Goal: Find specific page/section: Find specific page/section

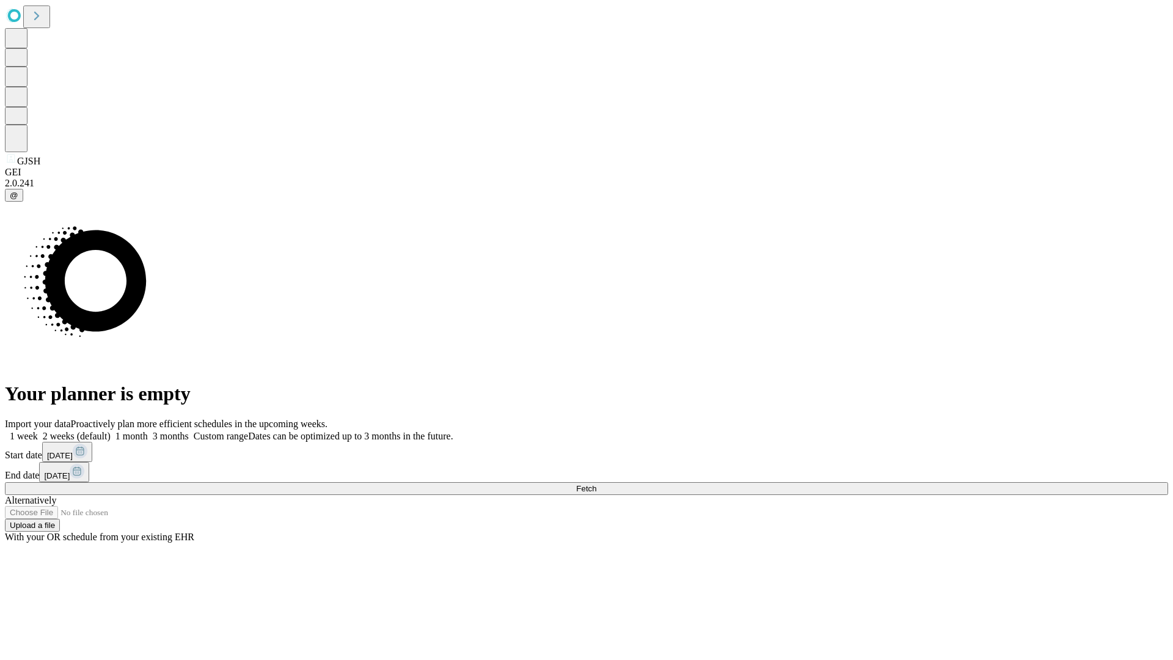
click at [596, 484] on span "Fetch" at bounding box center [586, 488] width 20 height 9
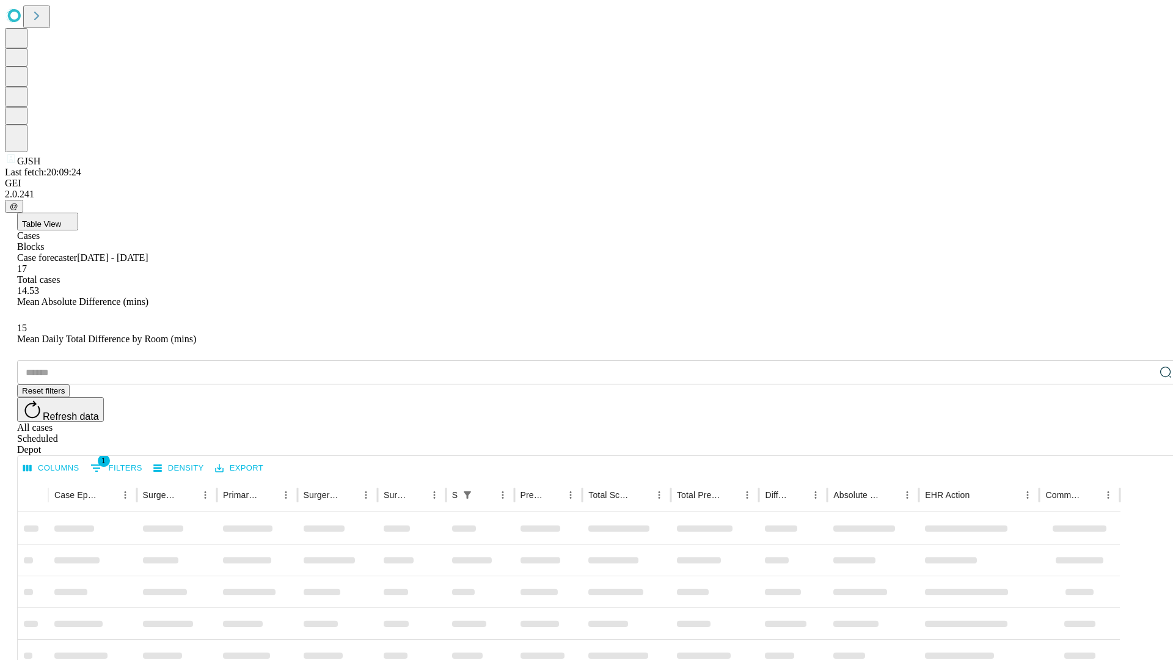
click at [61, 219] on span "Table View" at bounding box center [41, 223] width 39 height 9
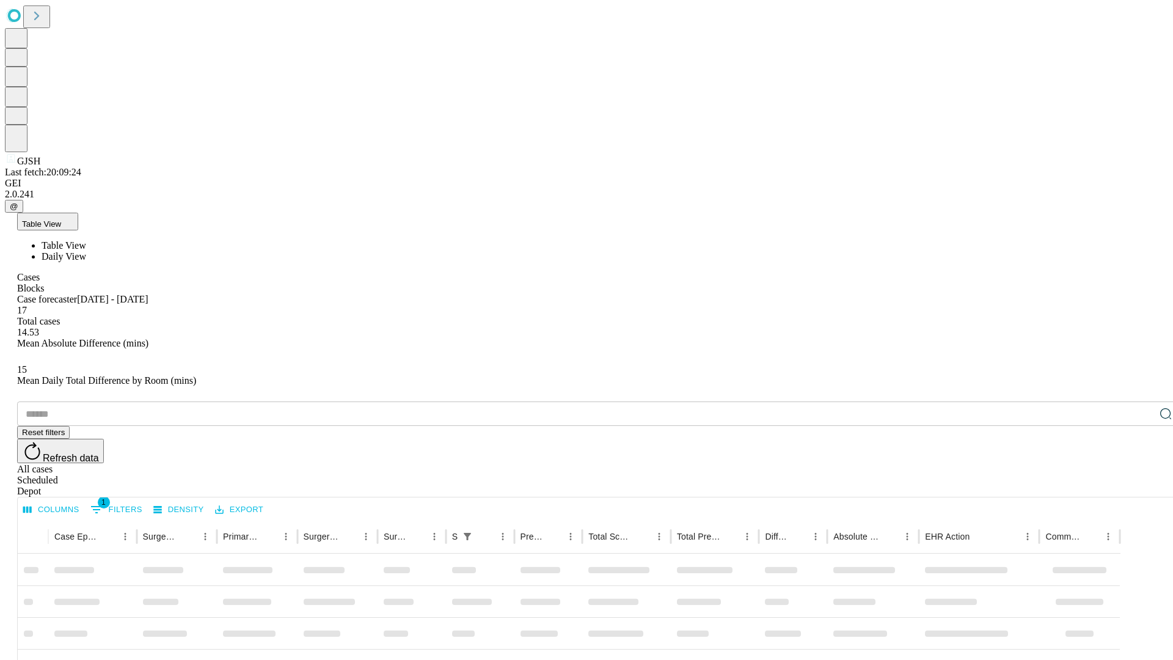
click at [86, 251] on span "Daily View" at bounding box center [64, 256] width 45 height 10
